Goal: Transaction & Acquisition: Purchase product/service

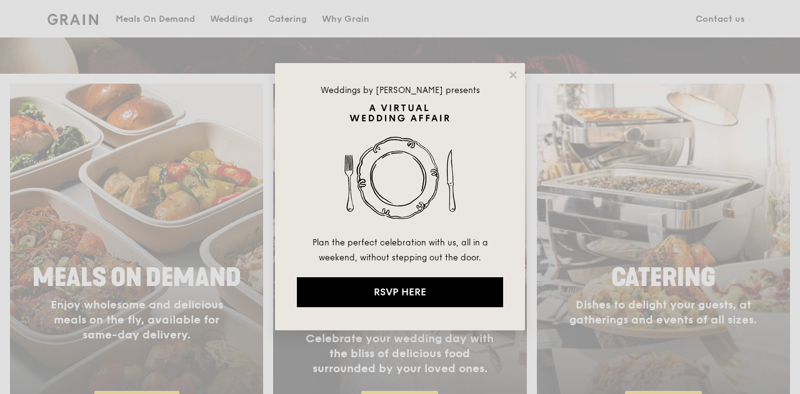
click at [266, 211] on div "Weddings by [PERSON_NAME] presents Plan the perfect celebration with us, all in…" at bounding box center [400, 197] width 800 height 394
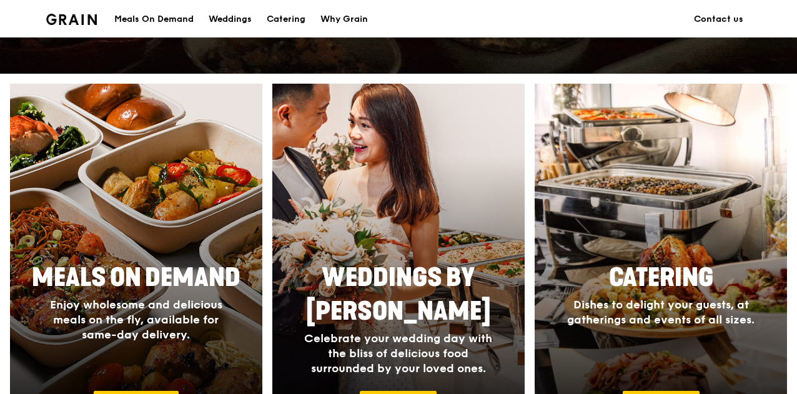
scroll to position [636, 0]
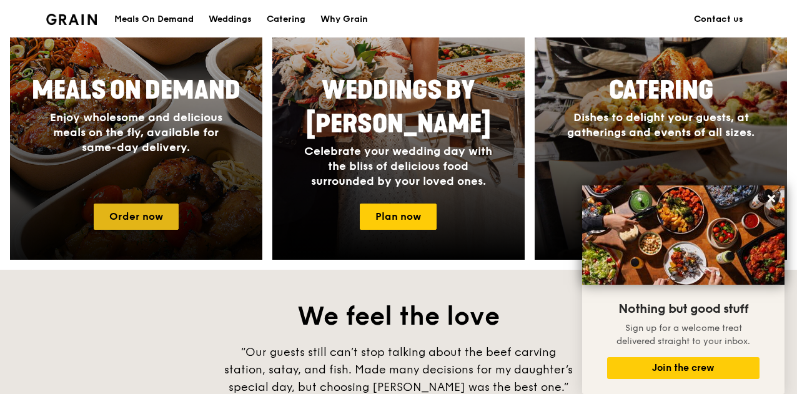
click at [155, 230] on link "Order now" at bounding box center [136, 217] width 85 height 26
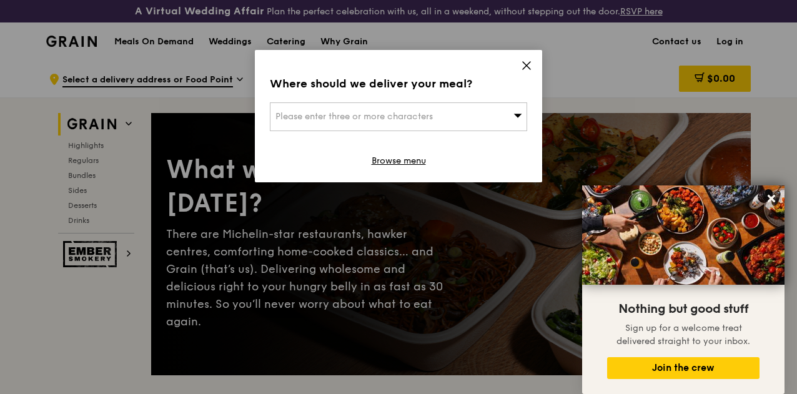
click at [485, 112] on div "Please enter three or more characters" at bounding box center [398, 116] width 257 height 29
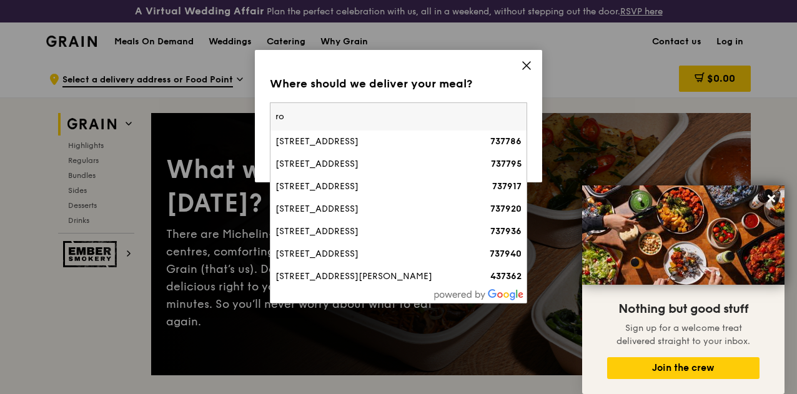
type input "r"
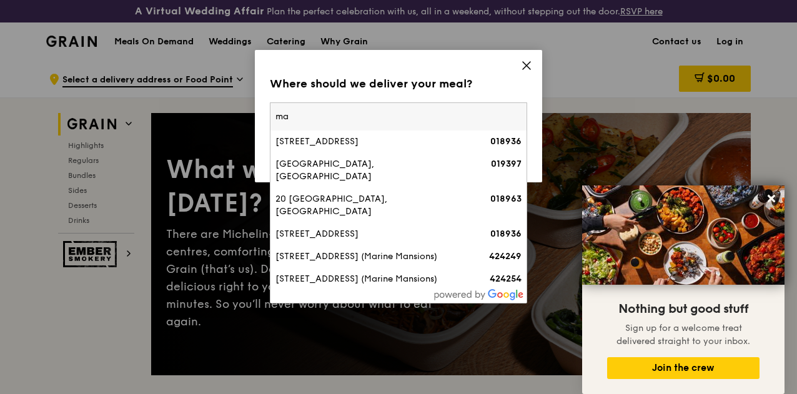
type input "m"
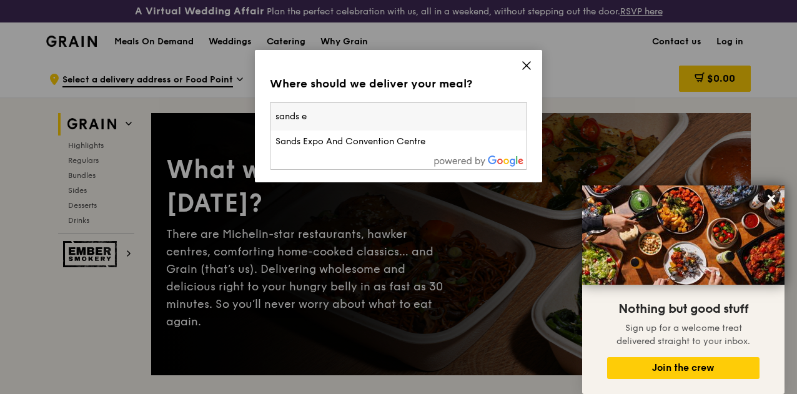
type input "sands ex"
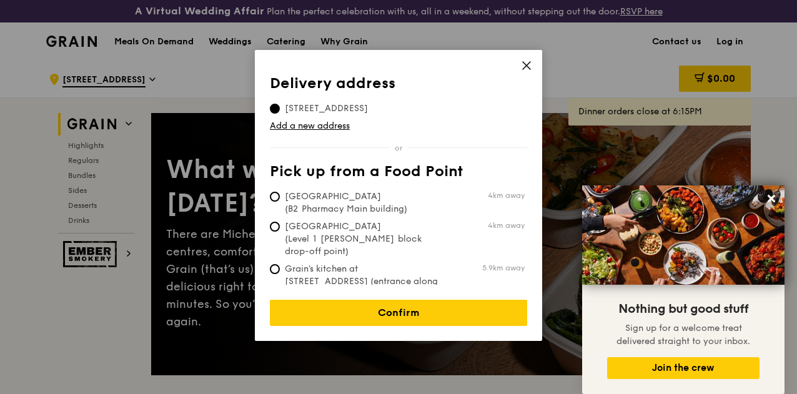
scroll to position [62, 0]
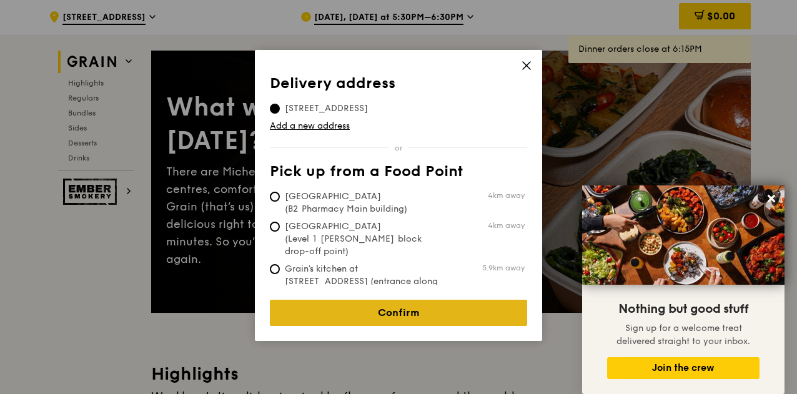
click at [417, 300] on link "Confirm" at bounding box center [398, 313] width 257 height 26
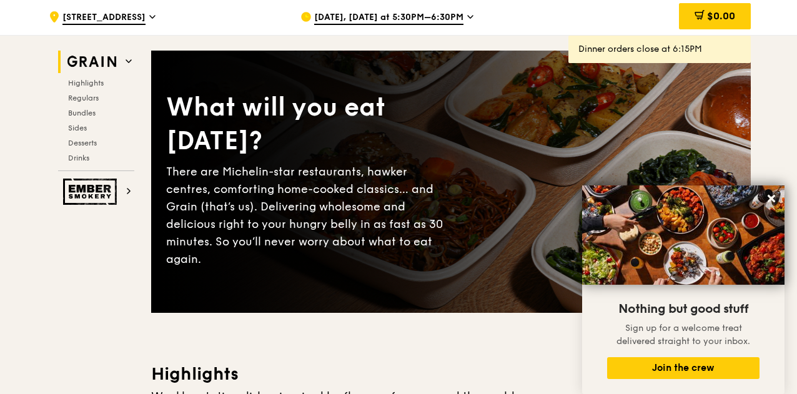
click at [467, 22] on icon at bounding box center [470, 16] width 6 height 11
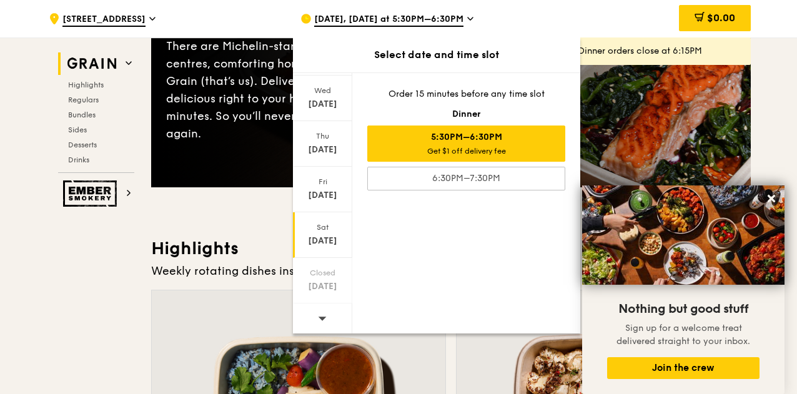
scroll to position [312, 0]
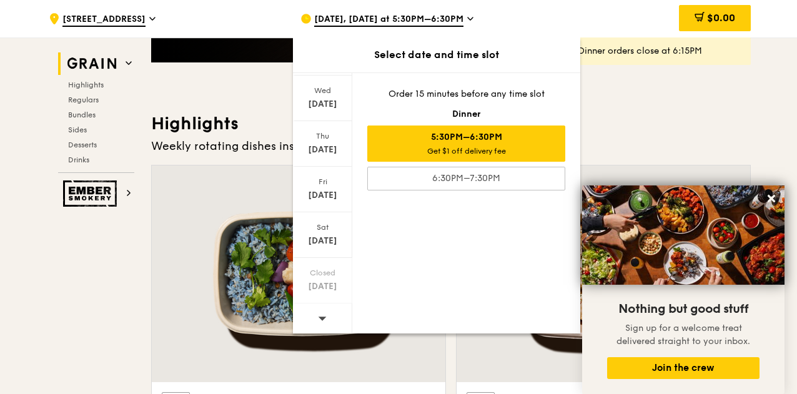
click at [319, 319] on icon at bounding box center [322, 318] width 9 height 9
click at [327, 314] on div at bounding box center [322, 320] width 59 height 32
click at [324, 317] on icon at bounding box center [322, 318] width 9 height 9
click at [327, 178] on div "Fri" at bounding box center [323, 182] width 56 height 10
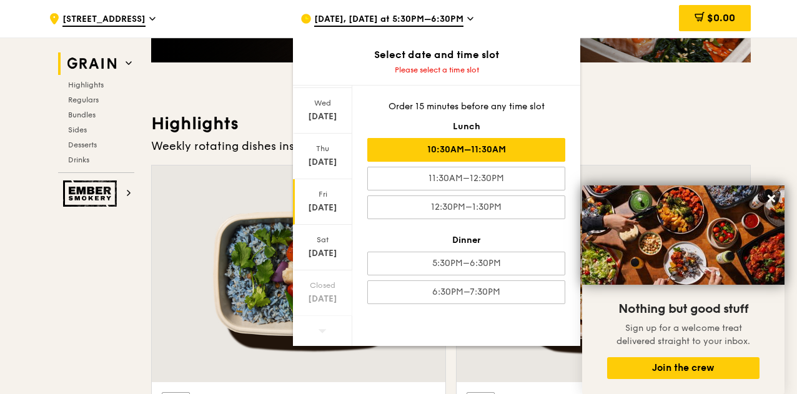
click at [490, 153] on div "10:30AM–11:30AM" at bounding box center [466, 150] width 198 height 24
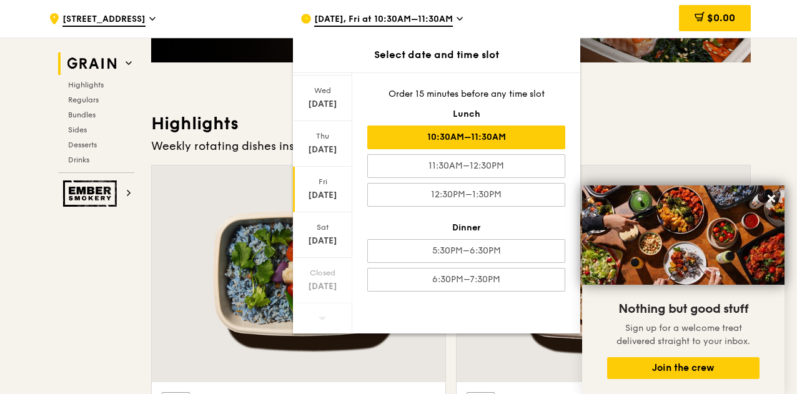
click at [544, 127] on div "10:30AM–11:30AM" at bounding box center [466, 138] width 198 height 24
click at [310, 277] on div "Closed [DATE]" at bounding box center [322, 281] width 59 height 46
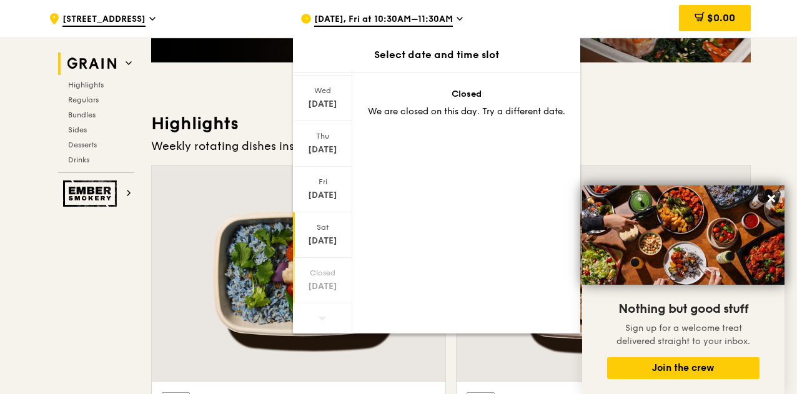
click at [324, 252] on div "[DATE]" at bounding box center [322, 235] width 59 height 46
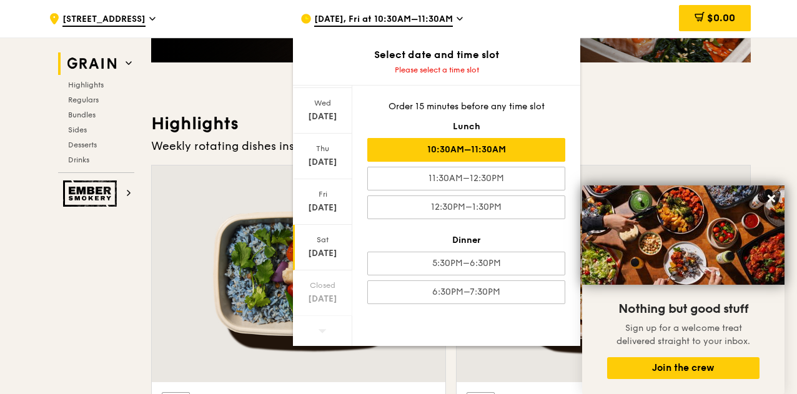
click at [434, 154] on div "10:30AM–11:30AM" at bounding box center [466, 150] width 198 height 24
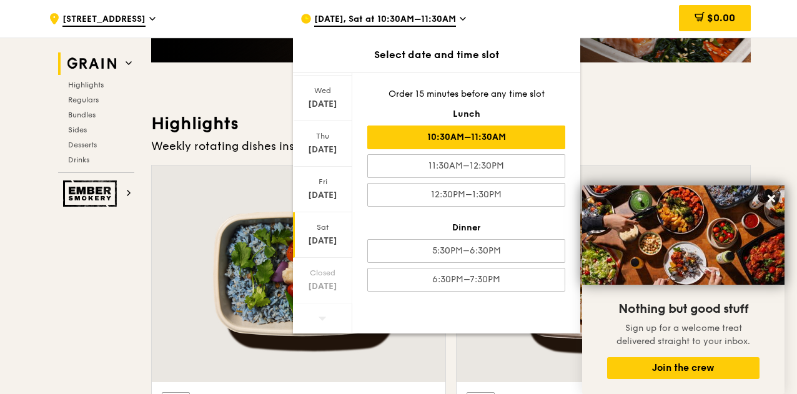
click at [683, 135] on h3 "Highlights" at bounding box center [451, 123] width 600 height 22
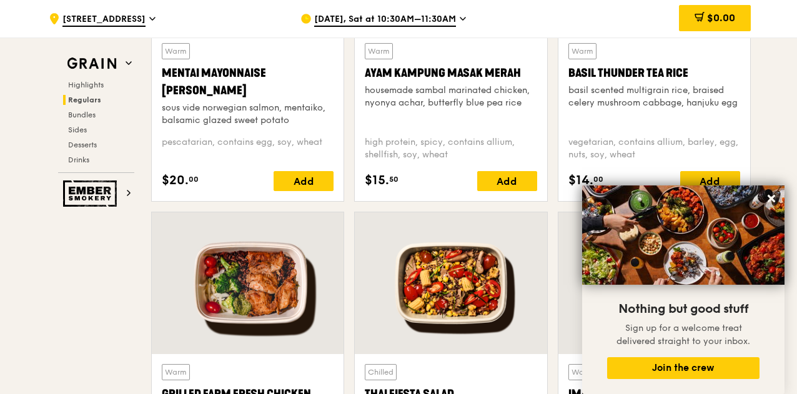
scroll to position [1487, 0]
